Goal: Task Accomplishment & Management: Complete application form

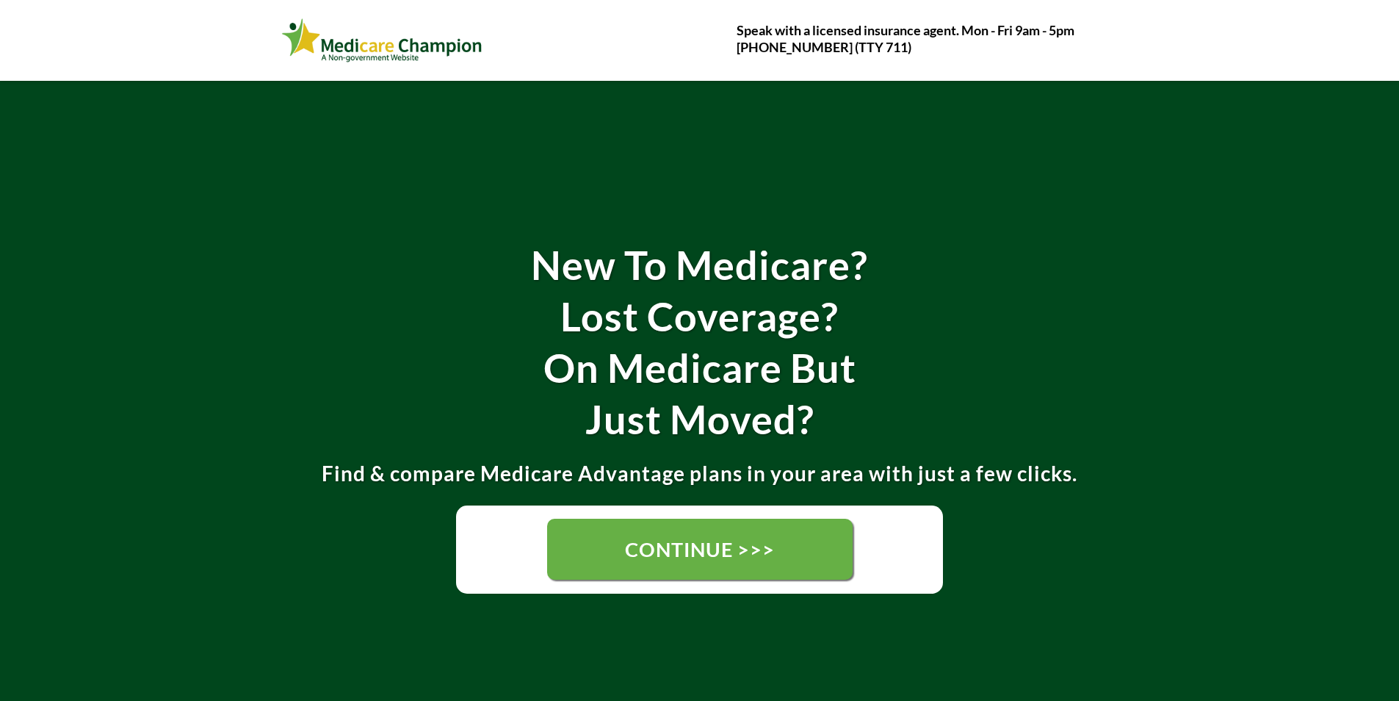
click at [802, 548] on link "CONTINUE >>>" at bounding box center [699, 548] width 305 height 61
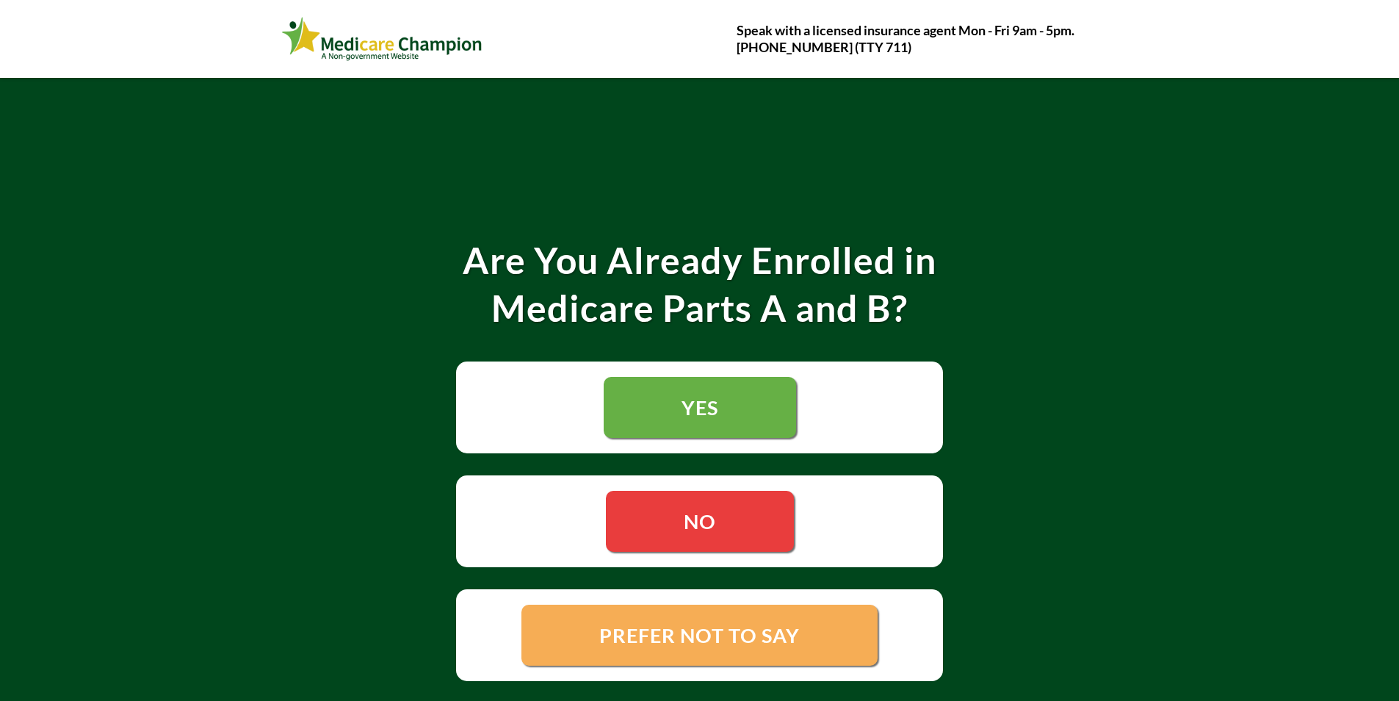
scroll to position [220, 0]
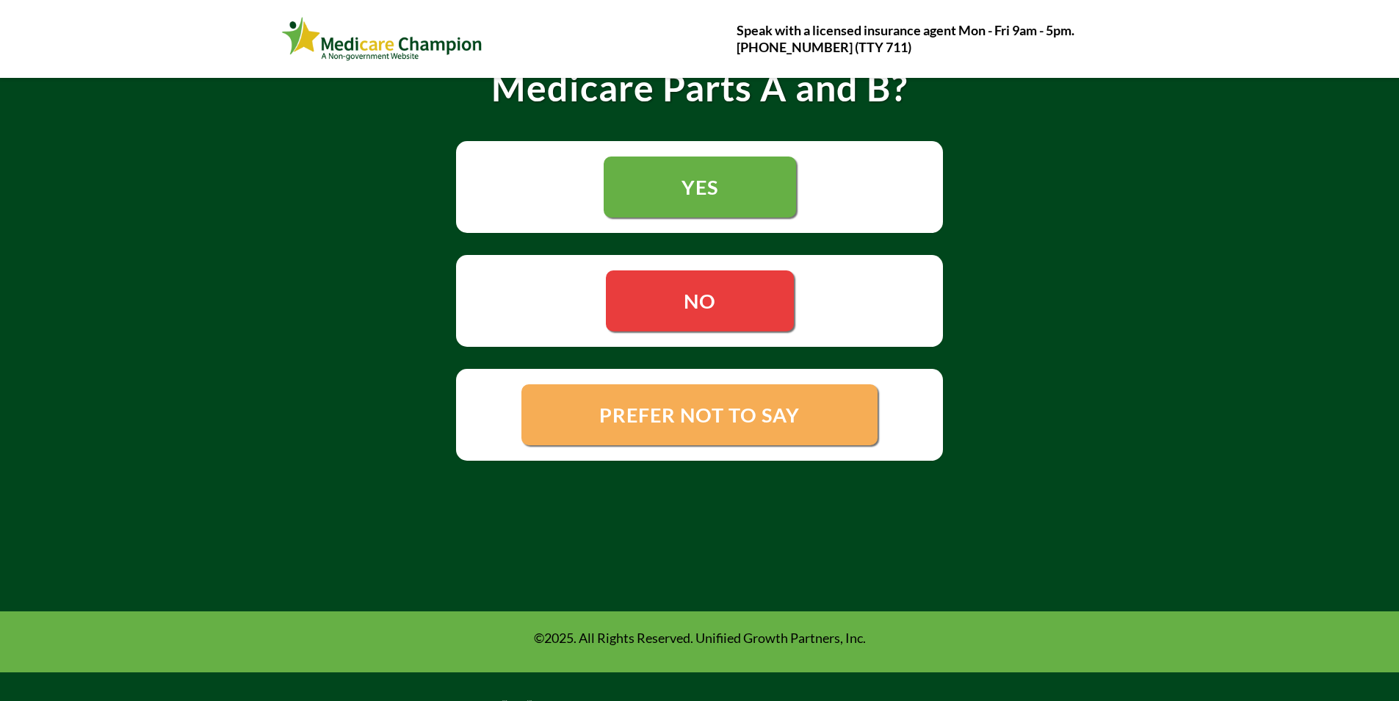
click at [707, 209] on link "YES" at bounding box center [699, 186] width 193 height 62
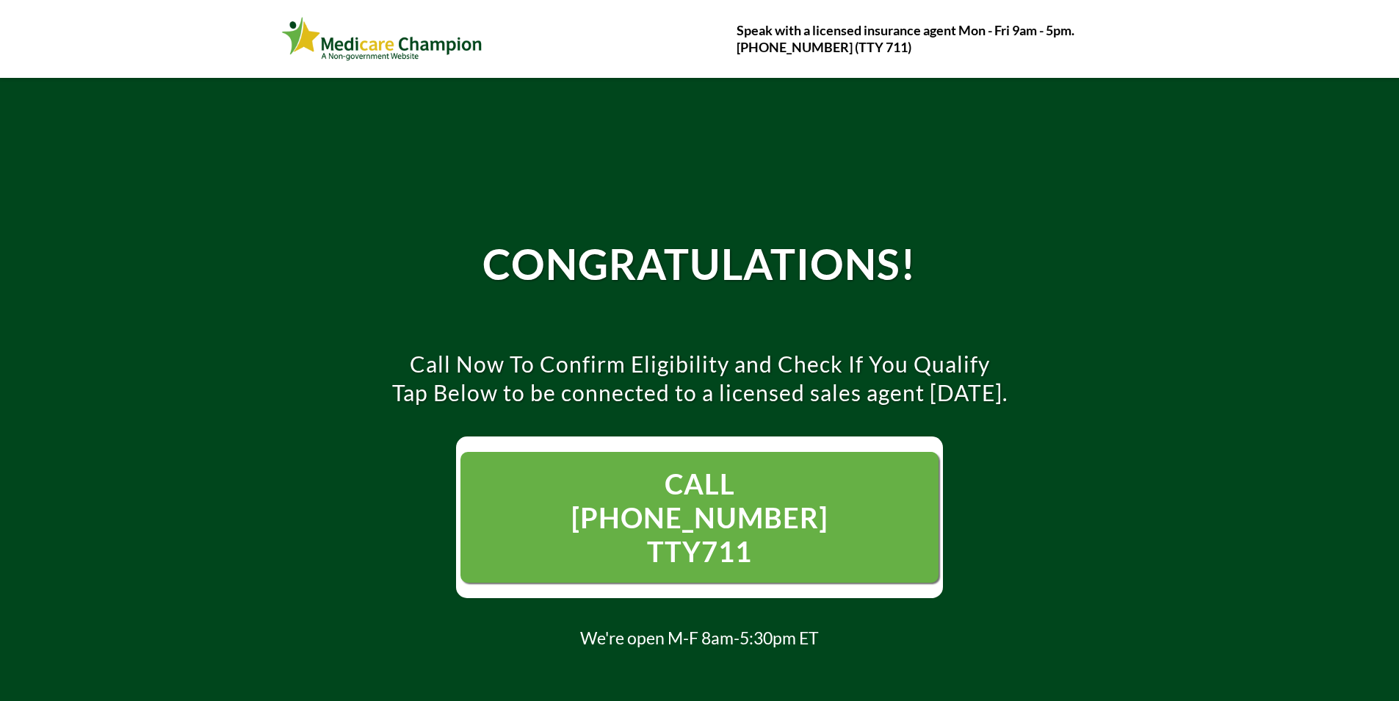
click at [604, 511] on span "CALL [PHONE_NUMBER] TTY711" at bounding box center [699, 516] width 329 height 101
